Goal: Information Seeking & Learning: Learn about a topic

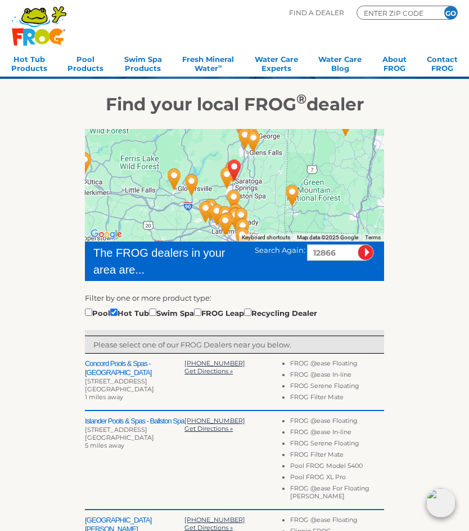
scroll to position [66, 0]
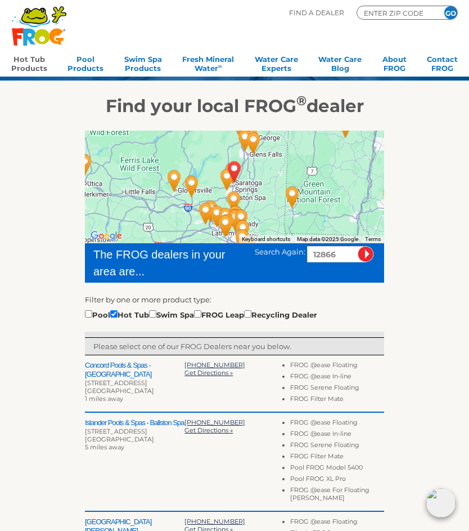
click at [23, 62] on link "Hot Tub Products" at bounding box center [29, 62] width 36 height 23
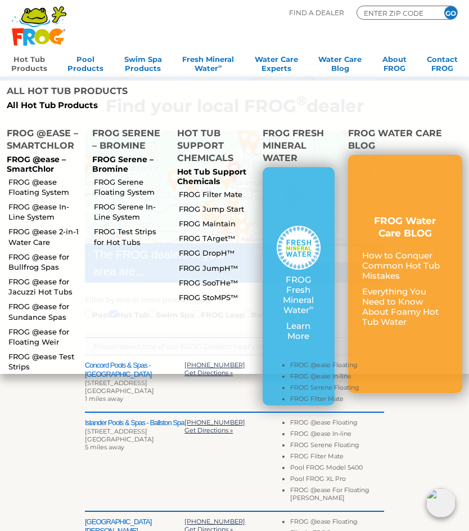
click at [21, 252] on link "FROG @ease for Bullfrog Spas" at bounding box center [45, 262] width 74 height 20
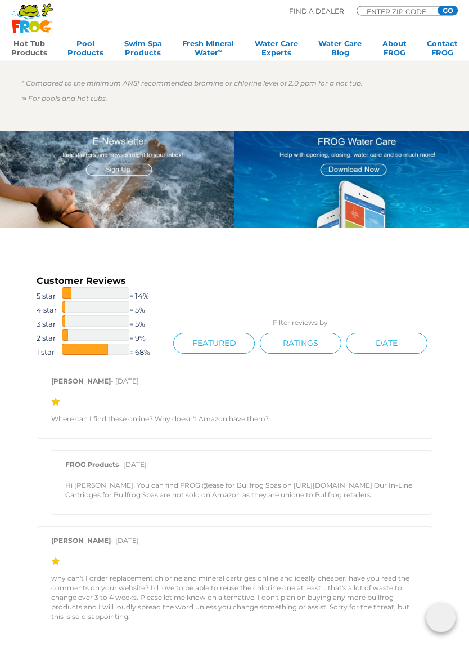
scroll to position [1267, 0]
click at [66, 352] on span at bounding box center [85, 348] width 46 height 11
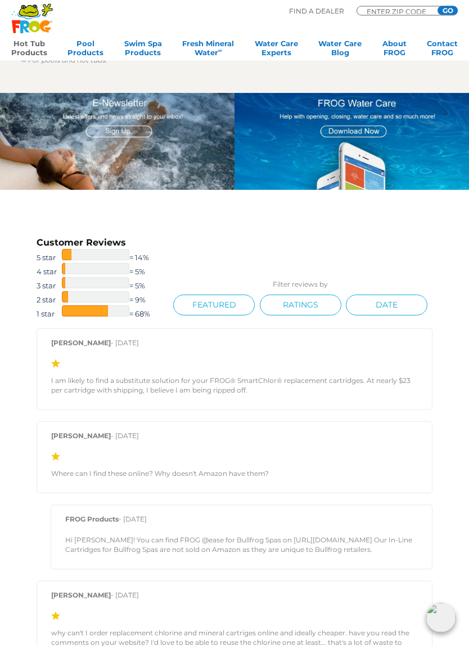
scroll to position [1311, 0]
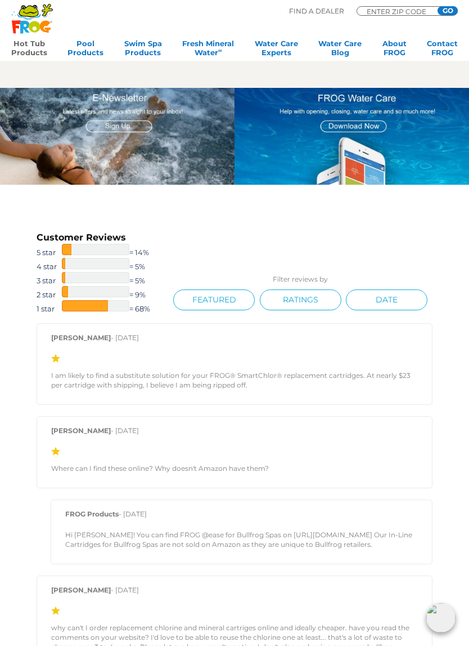
click at [56, 289] on link "2 star = 9%" at bounding box center [103, 293] width 132 height 14
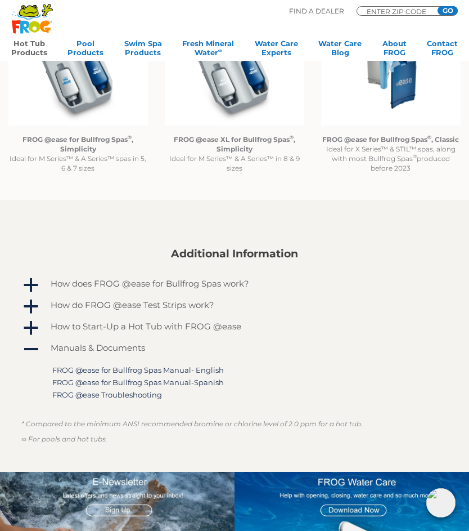
scroll to position [926, 0]
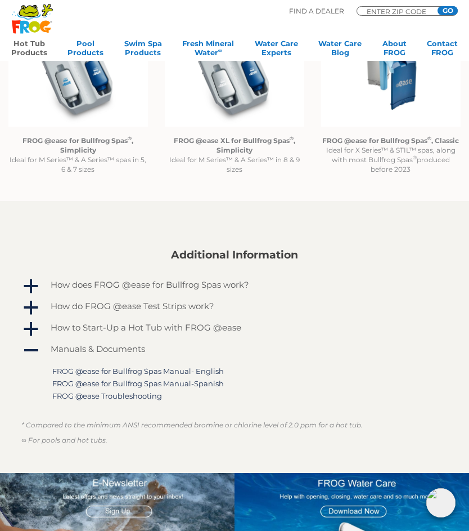
click at [31, 293] on span "a" at bounding box center [31, 286] width 17 height 17
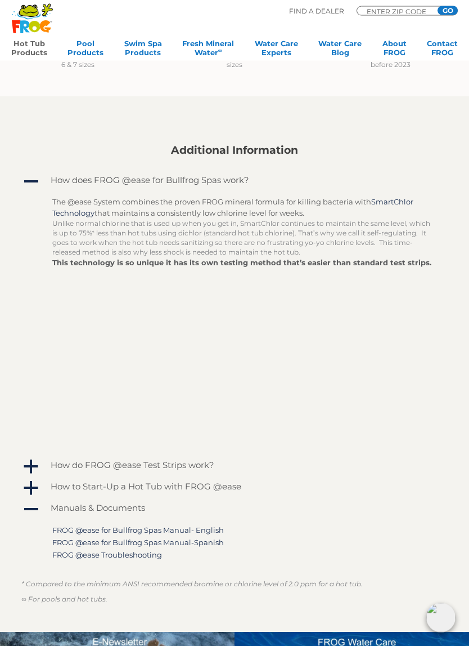
scroll to position [1032, 0]
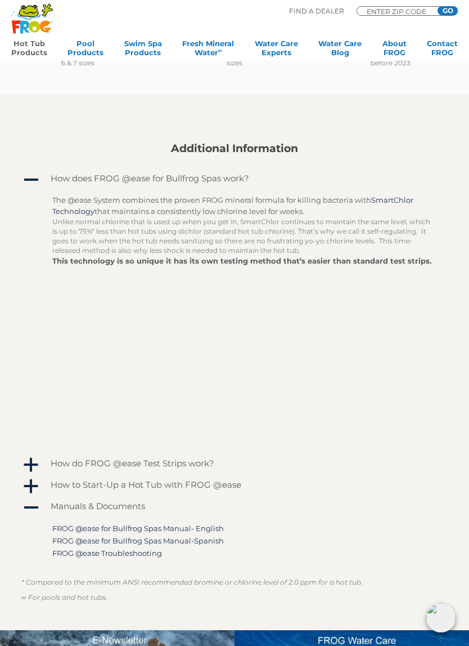
click at [30, 484] on span "a" at bounding box center [31, 486] width 17 height 17
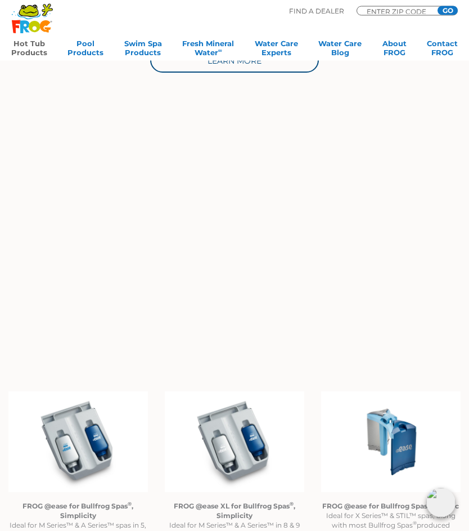
scroll to position [557, 0]
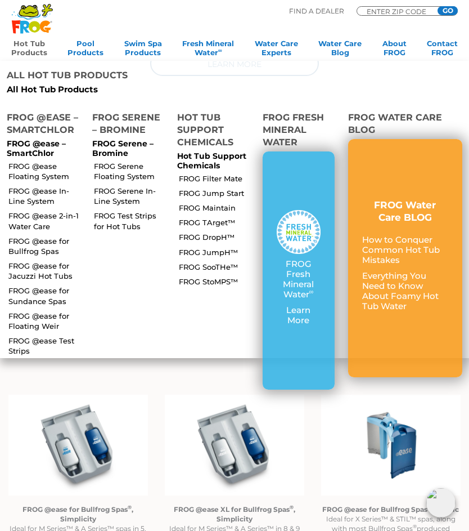
click at [22, 49] on link "Hot Tub Products" at bounding box center [29, 50] width 36 height 23
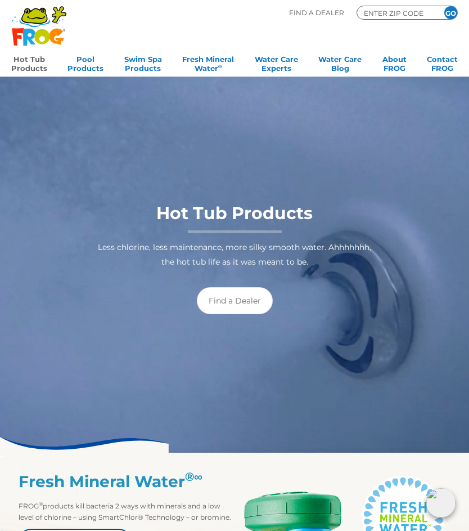
click at [23, 61] on link "Hot Tub Products" at bounding box center [29, 62] width 36 height 23
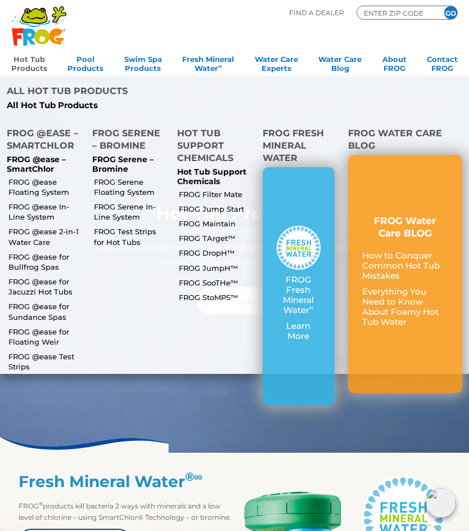
click at [202, 218] on link "FROG Maintain" at bounding box center [216, 223] width 74 height 10
